Goal: Go to known website: Go to known website

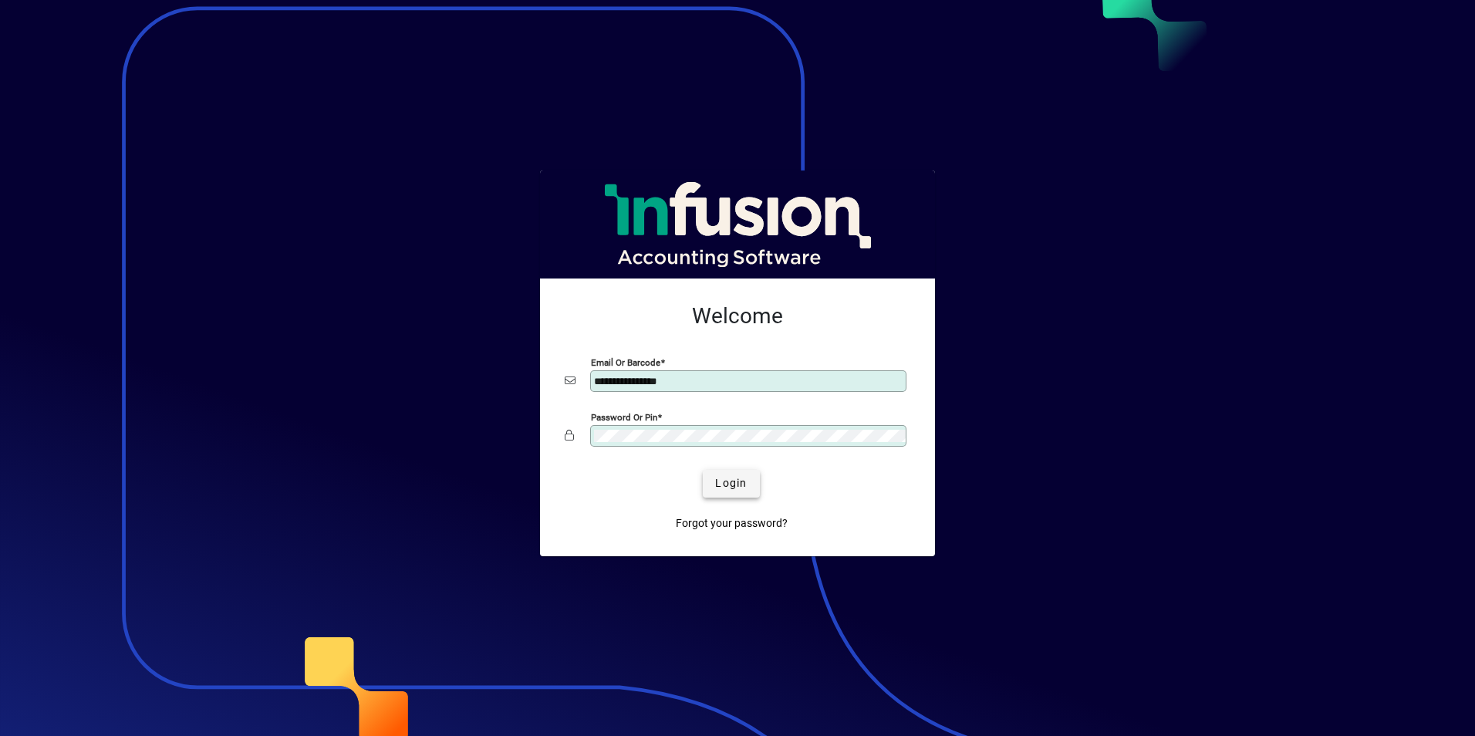
click at [743, 492] on span "submit" at bounding box center [731, 483] width 56 height 37
